Goal: Complete application form

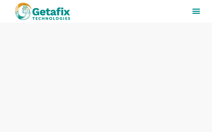
type input "czXqrHttOxhWZx"
type input "JqBsWJuLTHjRs"
type input "[EMAIL_ADDRESS][DOMAIN_NAME]"
type input "6933006370"
type input "OEecqJSTCXMrHlH"
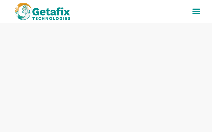
type input "sCgPUTxutiuvAhID"
type input "[EMAIL_ADDRESS][DOMAIN_NAME]"
type input "6476048188"
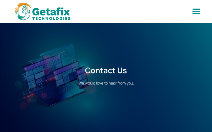
type input "ZXIpwNAJiKEpdft"
type input "jRsklkxZr"
type input "[EMAIL_ADDRESS][DOMAIN_NAME]"
type input "4965496030"
